Goal: Check status: Check status

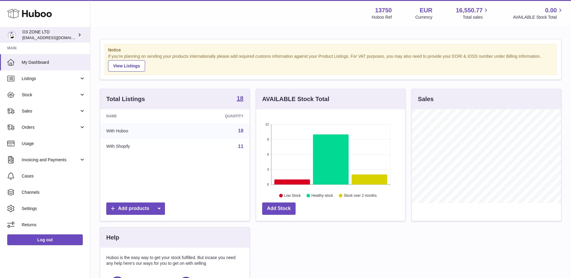
scroll to position [94, 149]
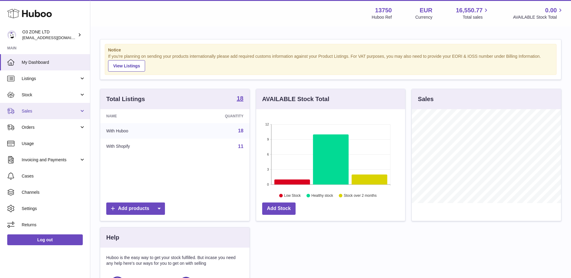
click at [53, 112] on span "Sales" at bounding box center [50, 111] width 57 height 6
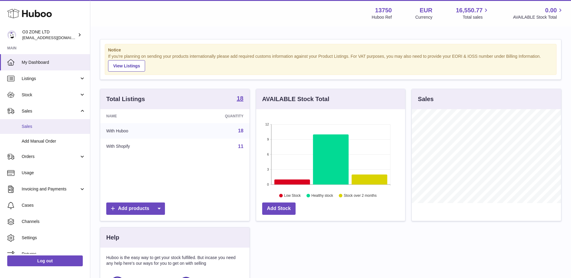
click at [52, 124] on span "Sales" at bounding box center [54, 127] width 64 height 6
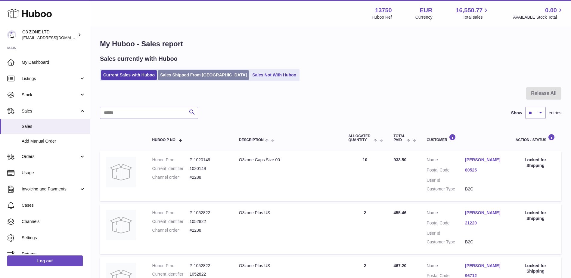
click at [182, 73] on link "Sales Shipped From [GEOGRAPHIC_DATA]" at bounding box center [203, 75] width 91 height 10
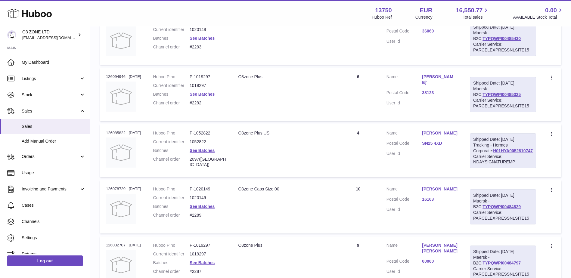
scroll to position [331, 0]
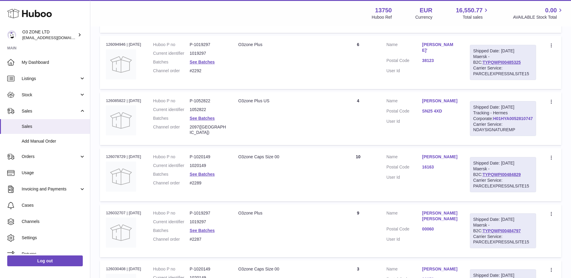
click at [505, 119] on link "H01HYA0052810747" at bounding box center [513, 118] width 40 height 5
